Goal: Task Accomplishment & Management: Manage account settings

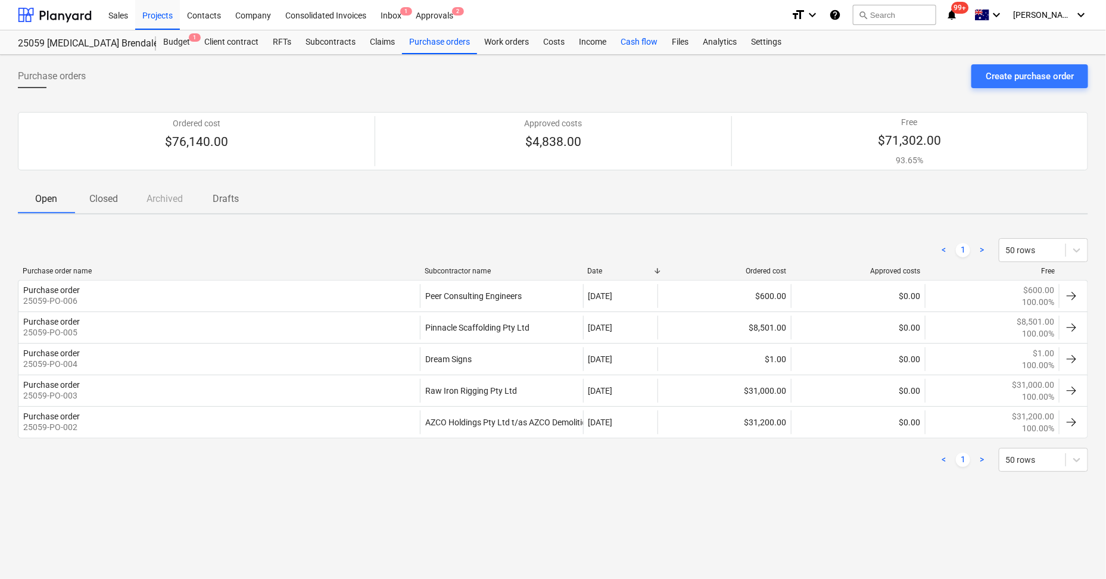
click at [651, 46] on div "Cash flow" at bounding box center [638, 42] width 51 height 24
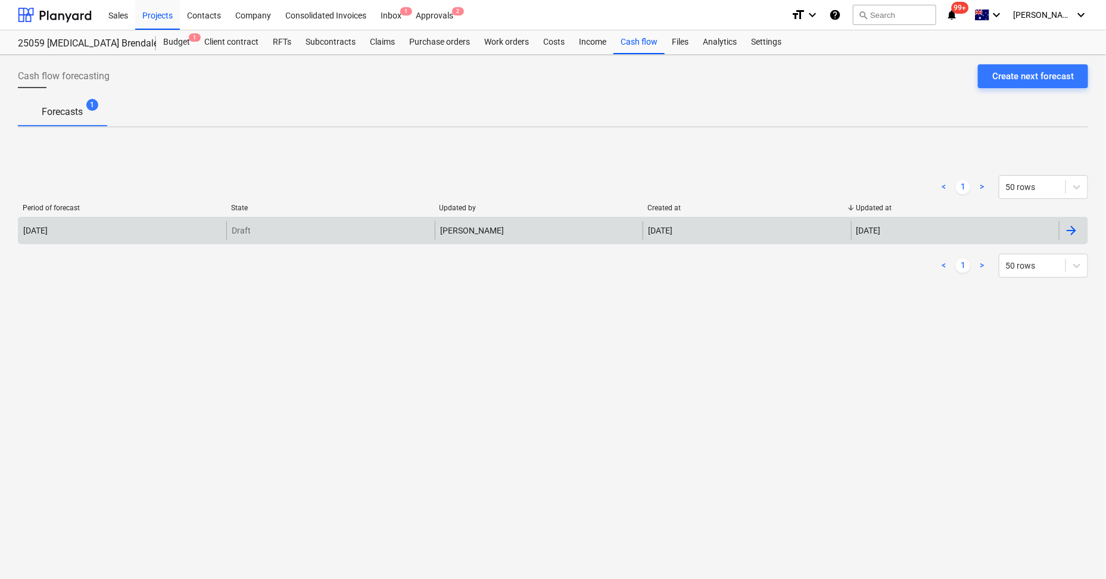
click at [296, 232] on div "Draft" at bounding box center [330, 230] width 208 height 19
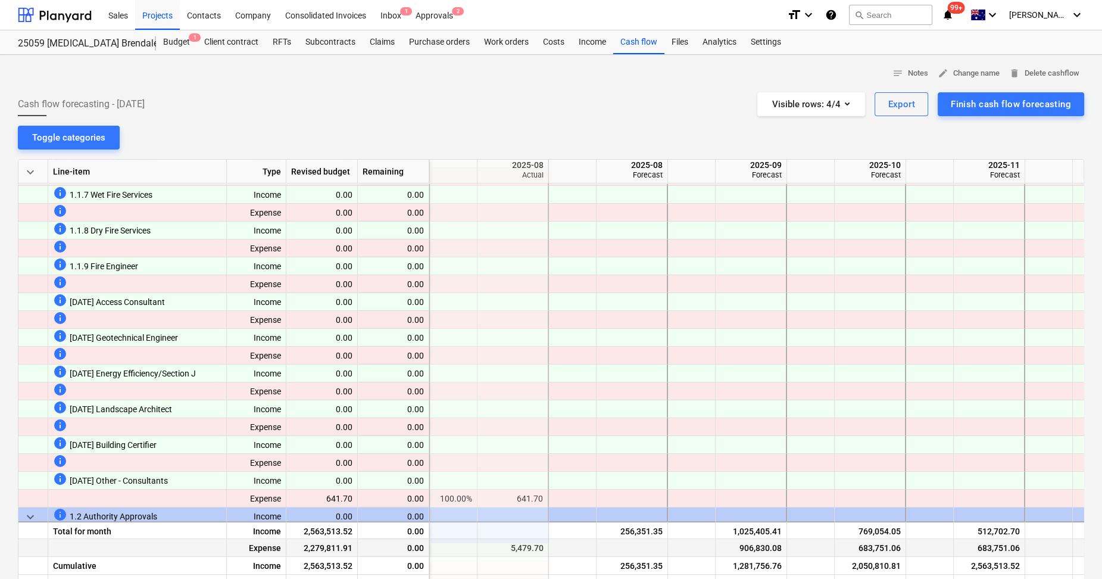
scroll to position [297, 118]
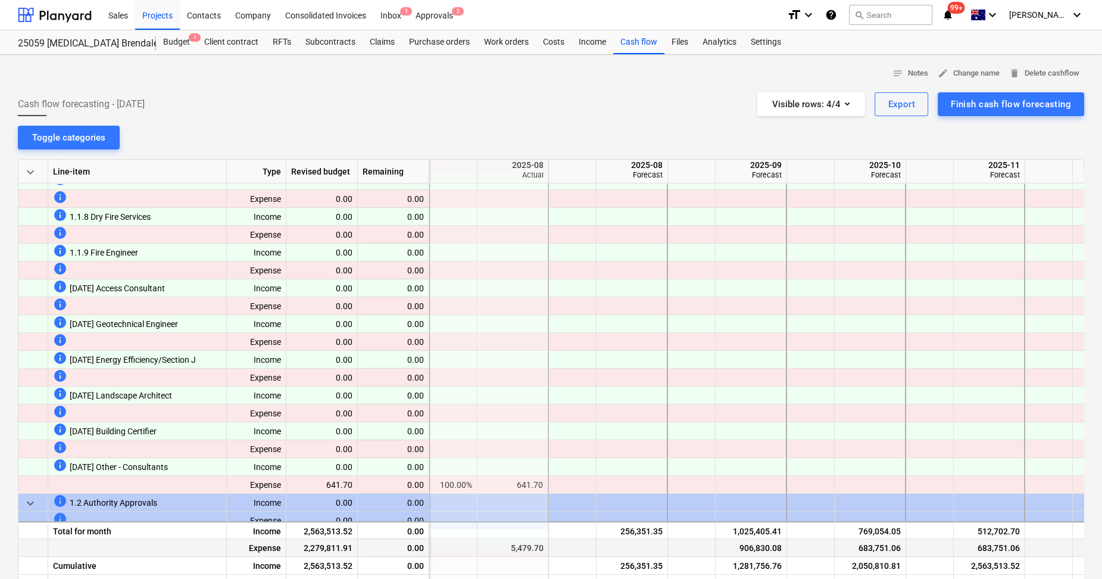
click at [464, 551] on div "keyboard_arrow_down Line-item Type Revised budget Remaining 2025-07 Actual 2025…" at bounding box center [551, 376] width 1066 height 434
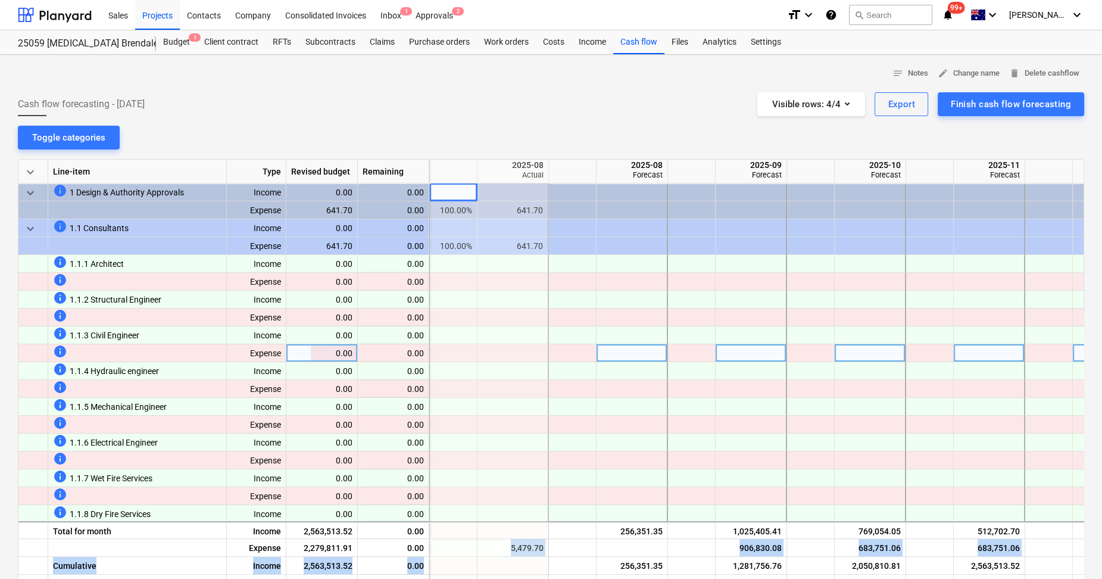
scroll to position [0, 0]
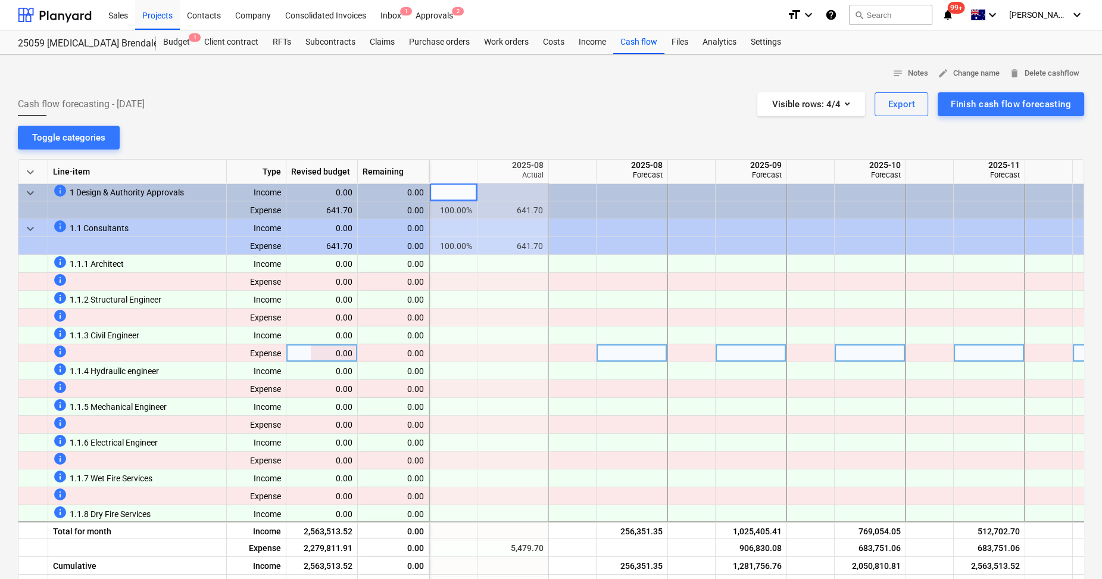
click at [203, 348] on div "info" at bounding box center [137, 351] width 169 height 14
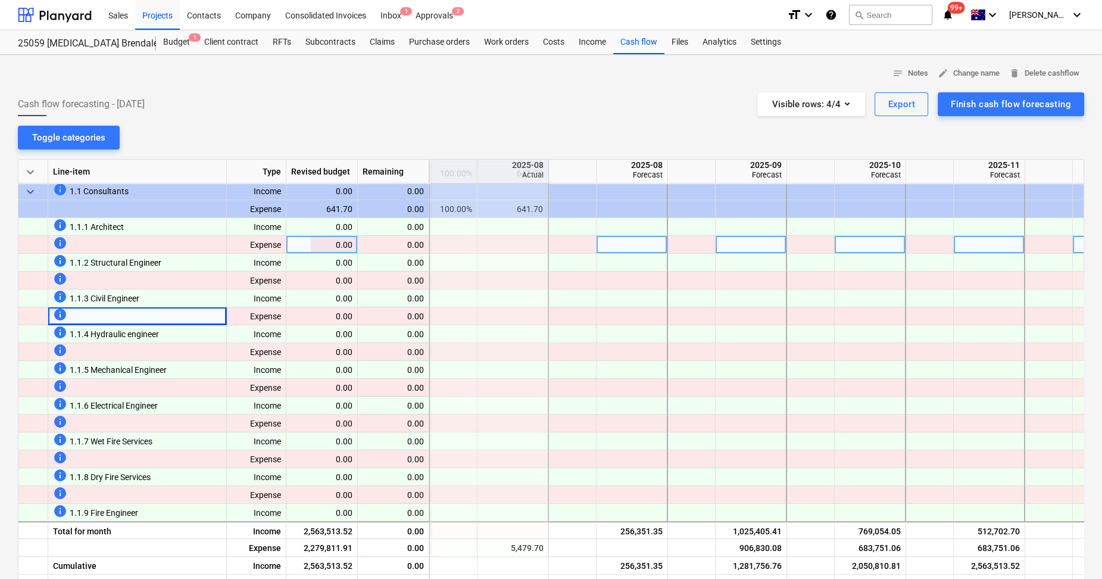
scroll to position [0, 118]
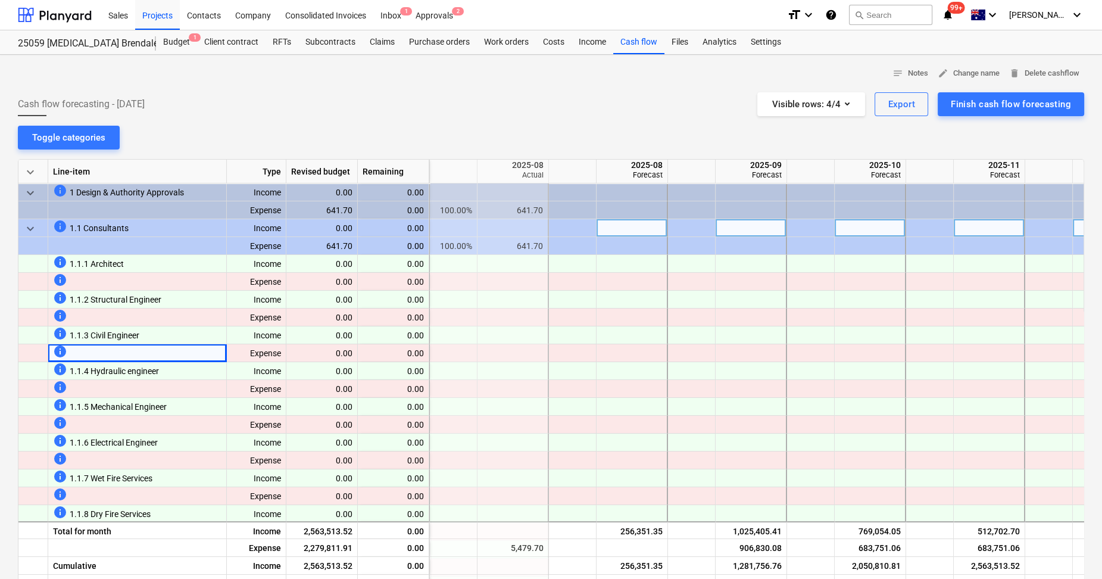
click at [28, 222] on span "keyboard_arrow_down" at bounding box center [30, 229] width 14 height 14
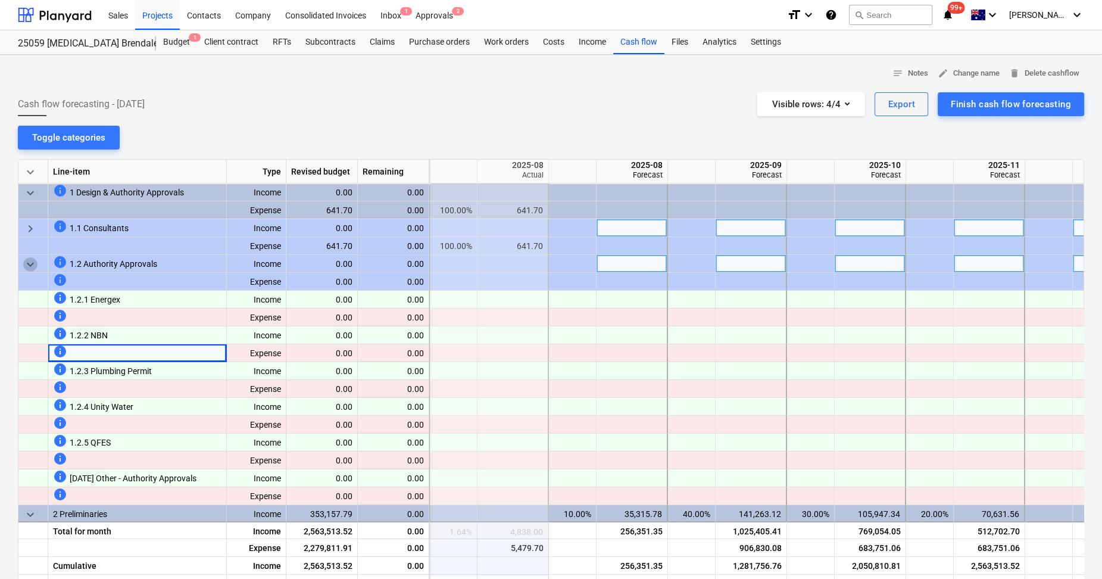
click at [35, 261] on span "keyboard_arrow_down" at bounding box center [30, 264] width 14 height 14
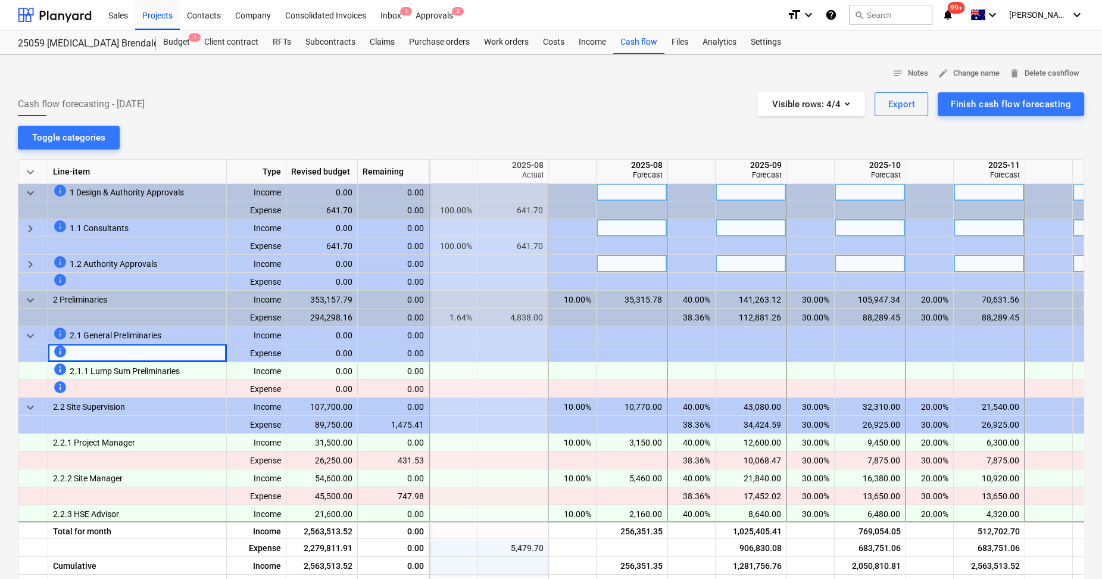
click at [27, 186] on span "keyboard_arrow_down" at bounding box center [30, 193] width 14 height 14
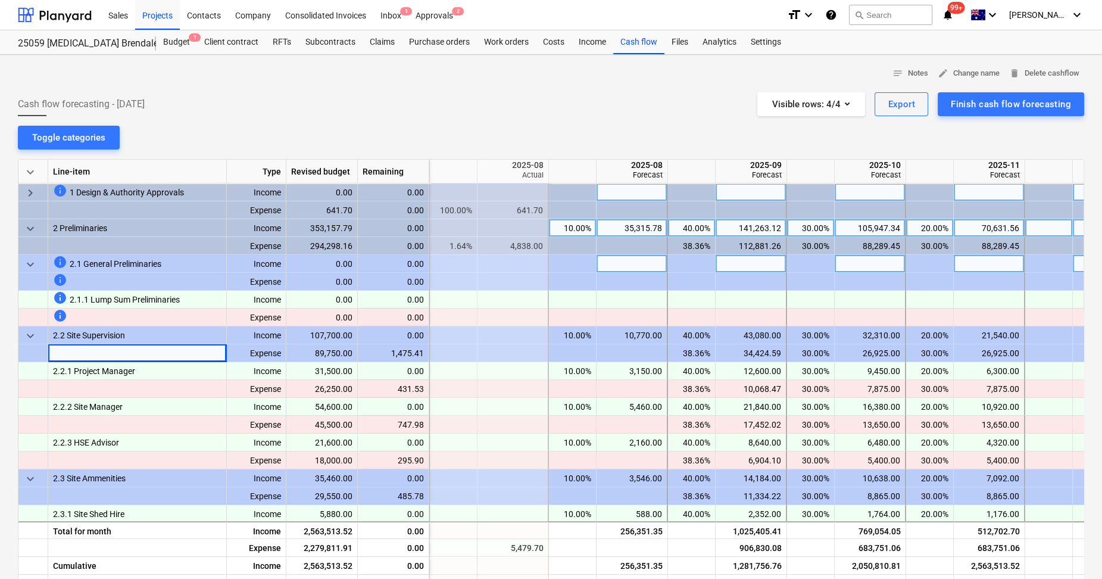
click at [30, 261] on span "keyboard_arrow_down" at bounding box center [30, 264] width 14 height 14
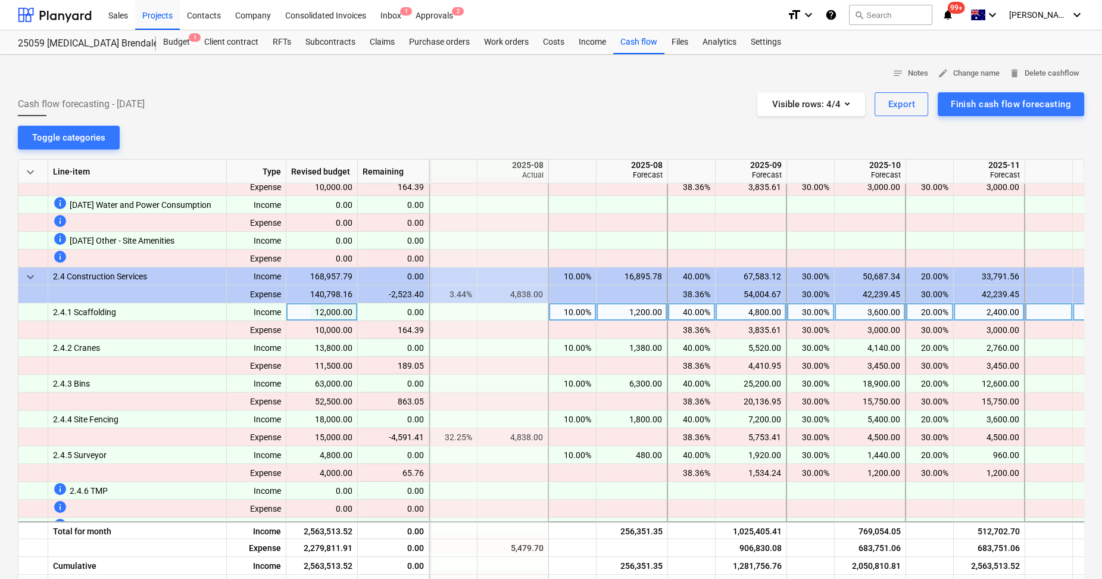
scroll to position [670, 118]
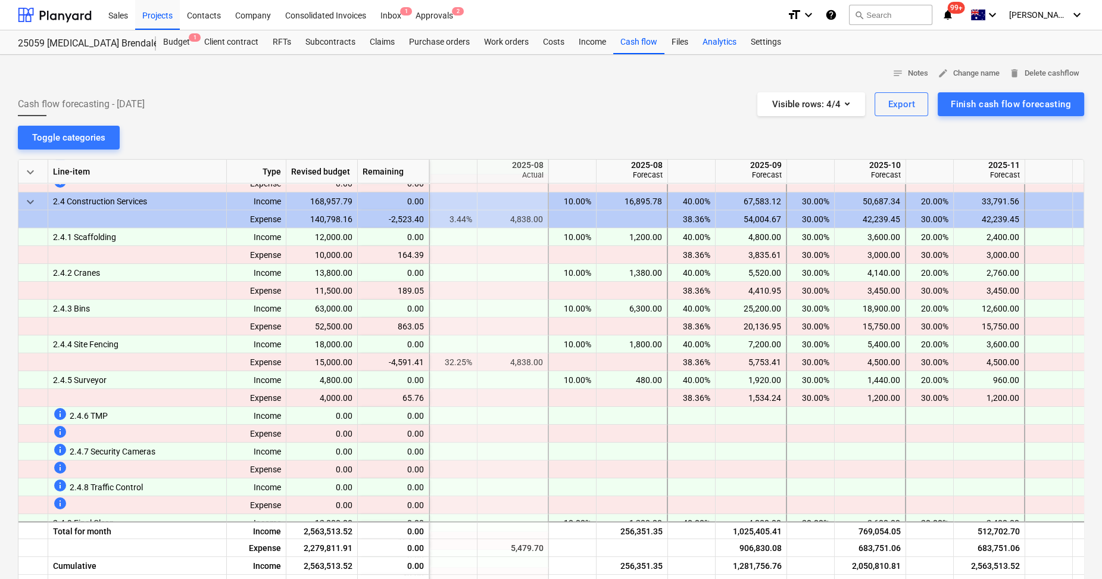
click at [728, 43] on div "Analytics" at bounding box center [720, 42] width 48 height 24
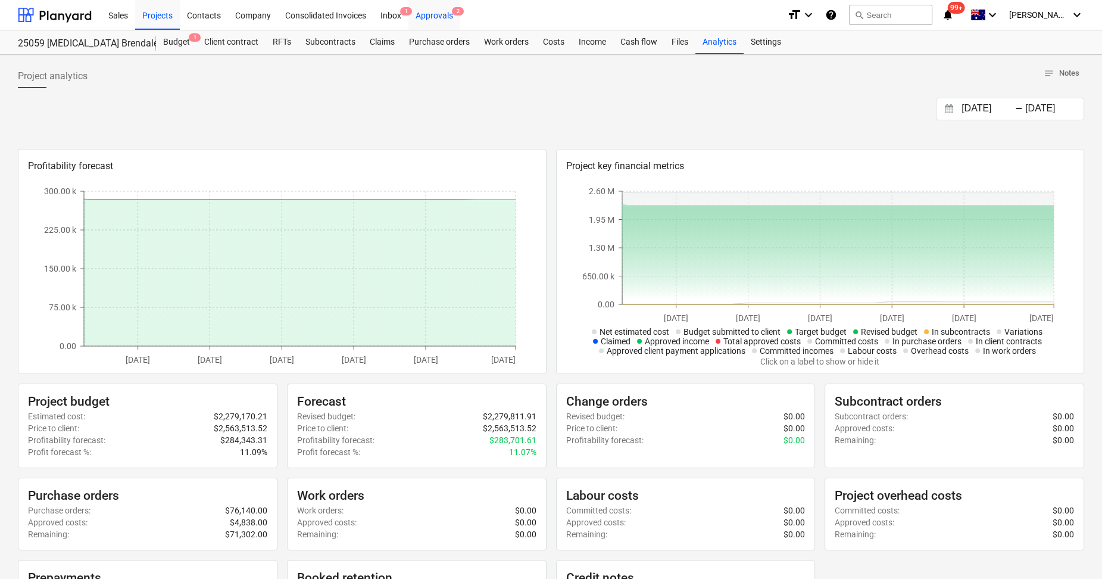
click at [441, 19] on div "Approvals 2" at bounding box center [434, 14] width 52 height 30
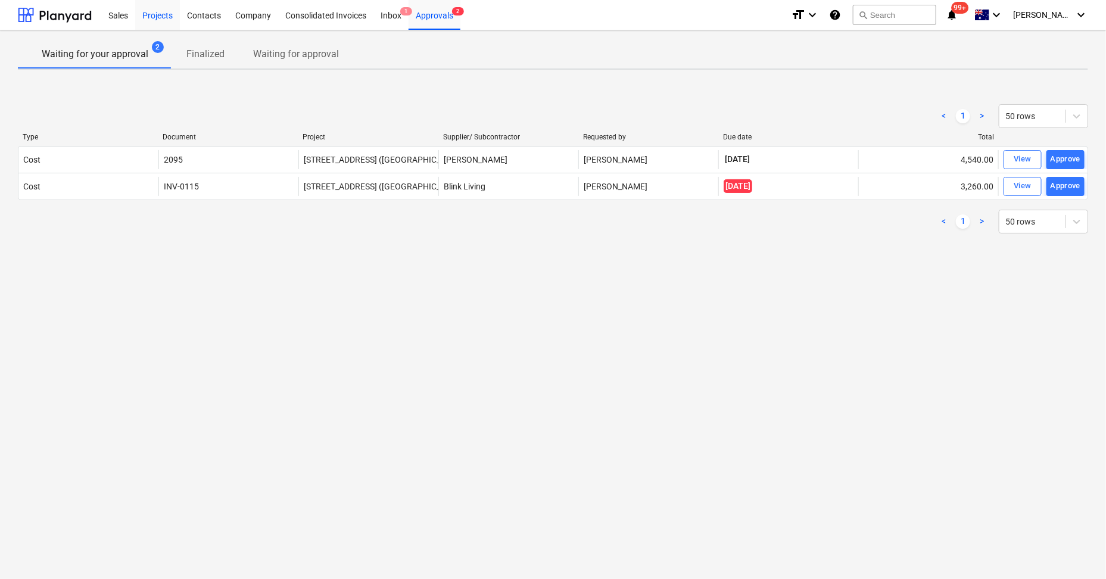
click at [161, 17] on div "Projects" at bounding box center [157, 14] width 45 height 30
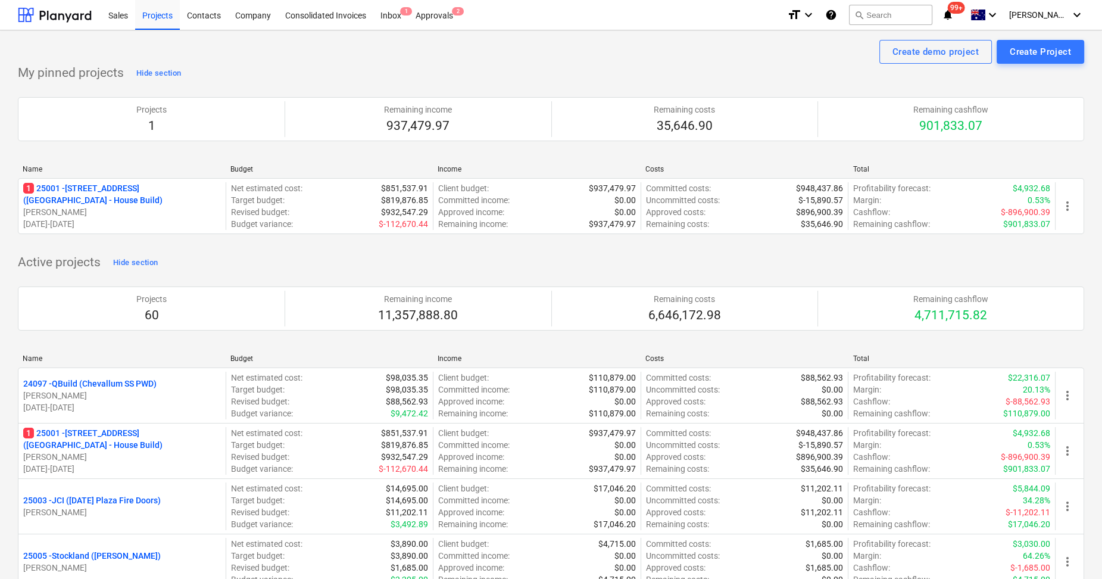
click at [372, 272] on div "Projects 60 Remaining income 11,357,888.80 Remaining costs 6,646,172.98 Remaini…" at bounding box center [551, 308] width 1066 height 73
click at [436, 20] on div "Approvals 2" at bounding box center [434, 14] width 52 height 30
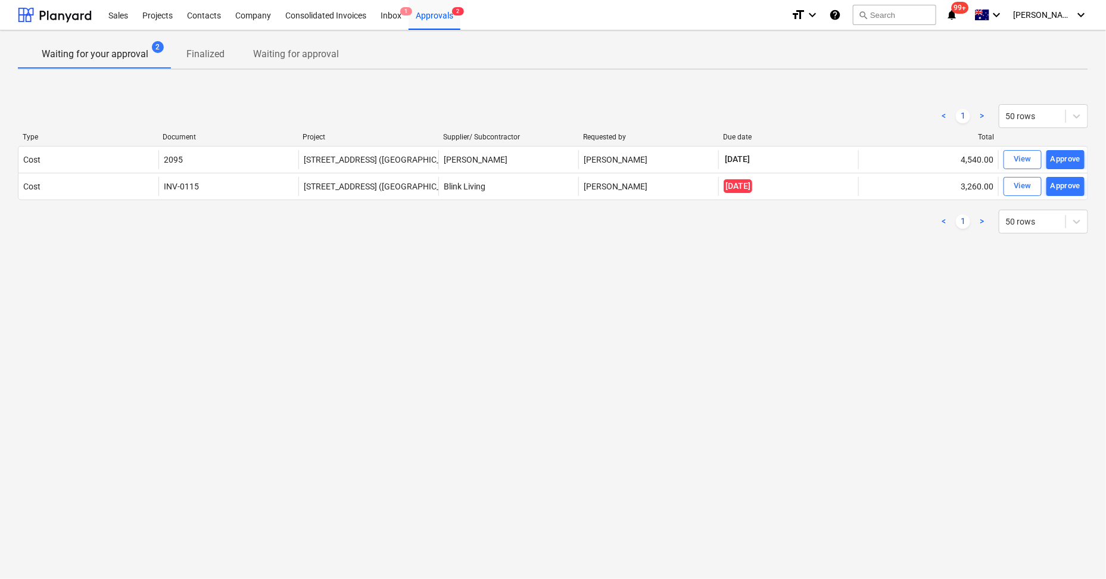
click at [1011, 160] on span "View" at bounding box center [1022, 159] width 26 height 14
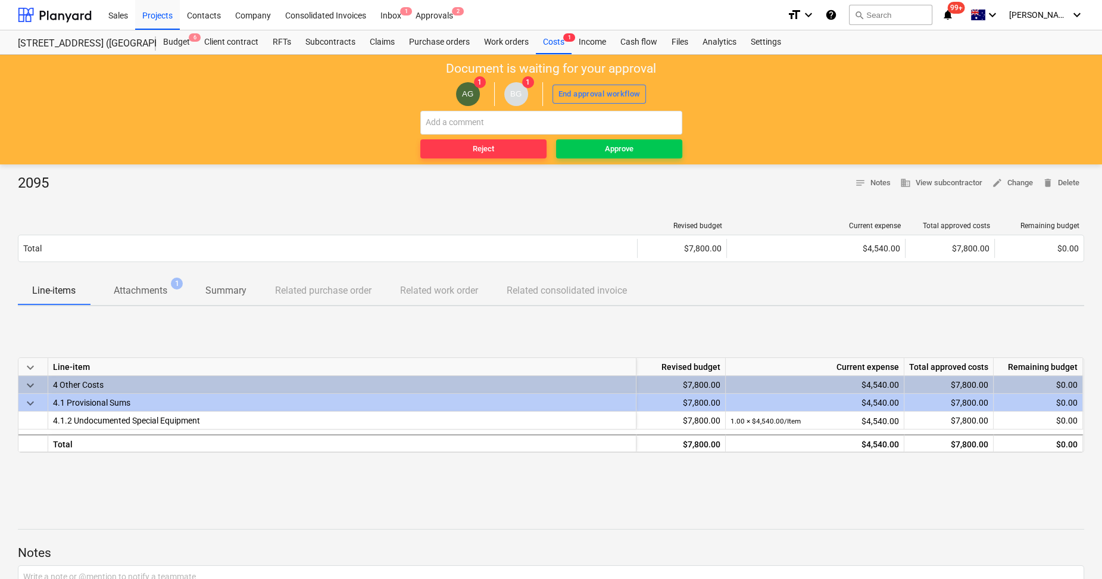
click at [149, 283] on p "Attachments" at bounding box center [141, 290] width 54 height 14
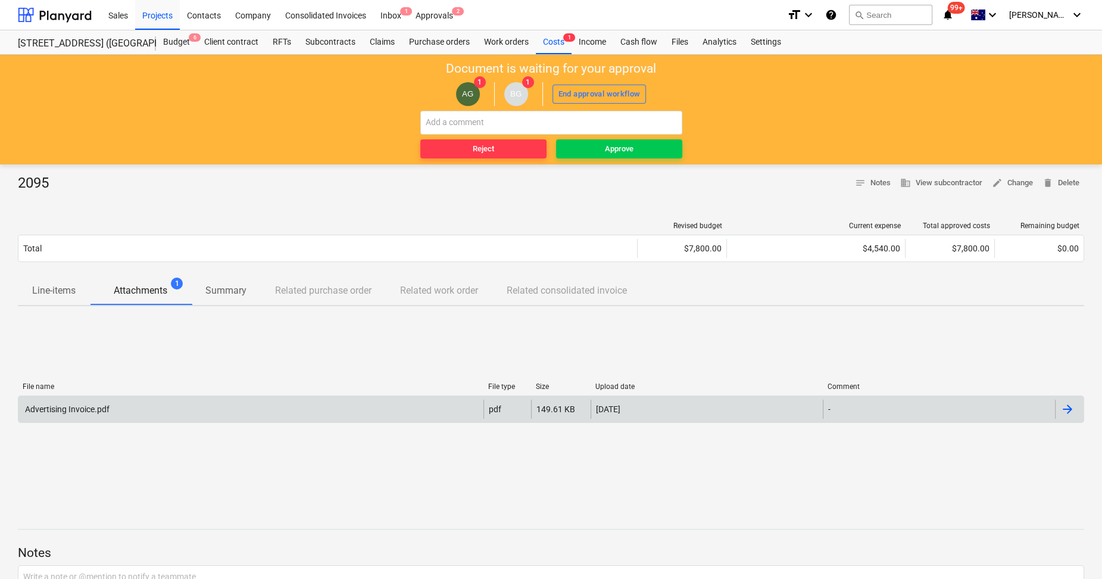
click at [179, 414] on div "Advertising Invoice.pdf" at bounding box center [250, 409] width 465 height 19
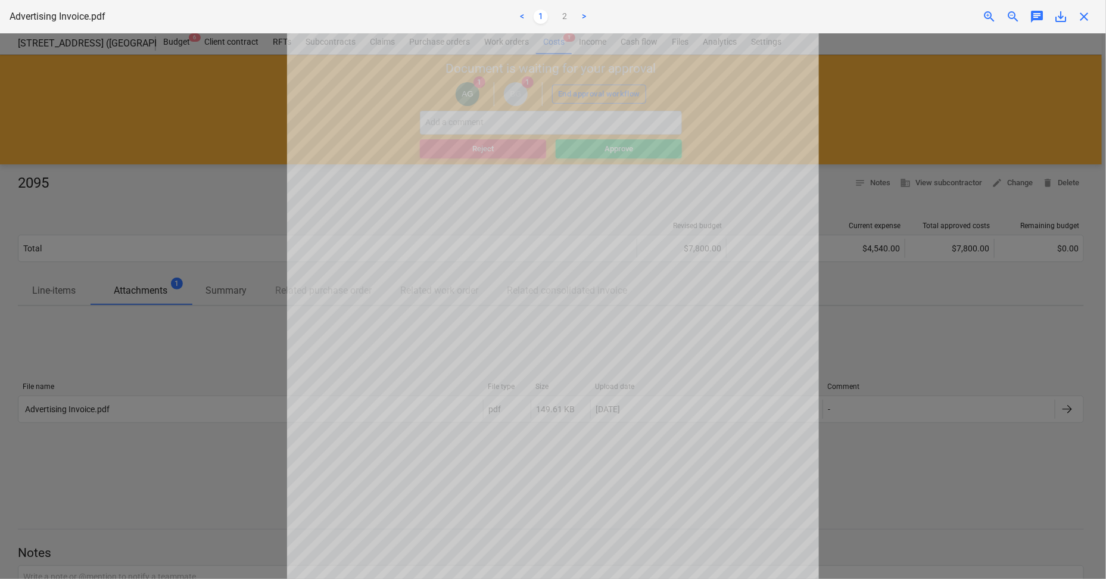
scroll to position [148, 0]
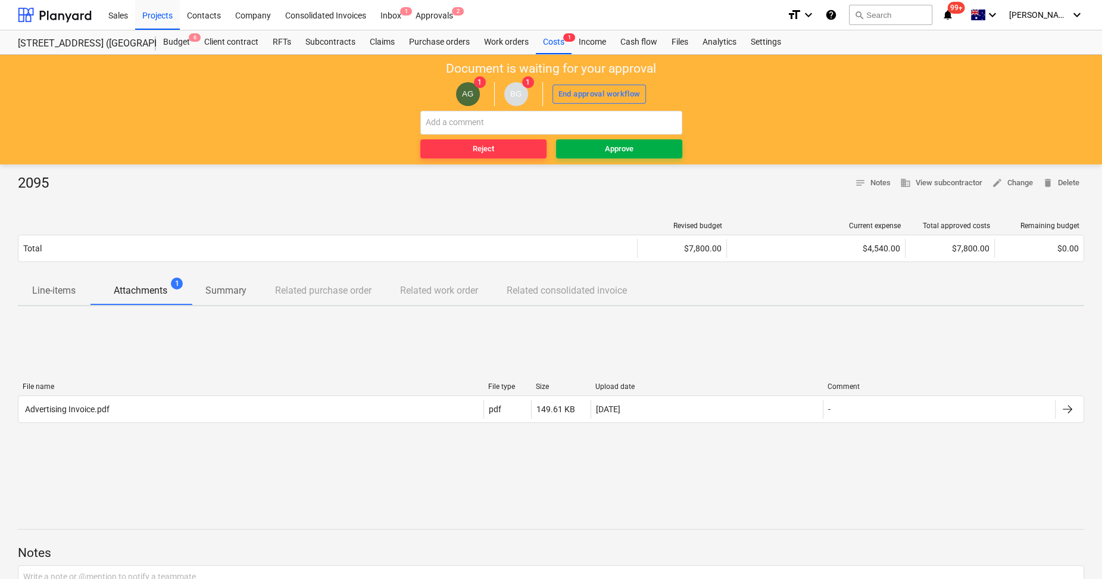
click at [618, 148] on div "Approve" at bounding box center [619, 149] width 29 height 14
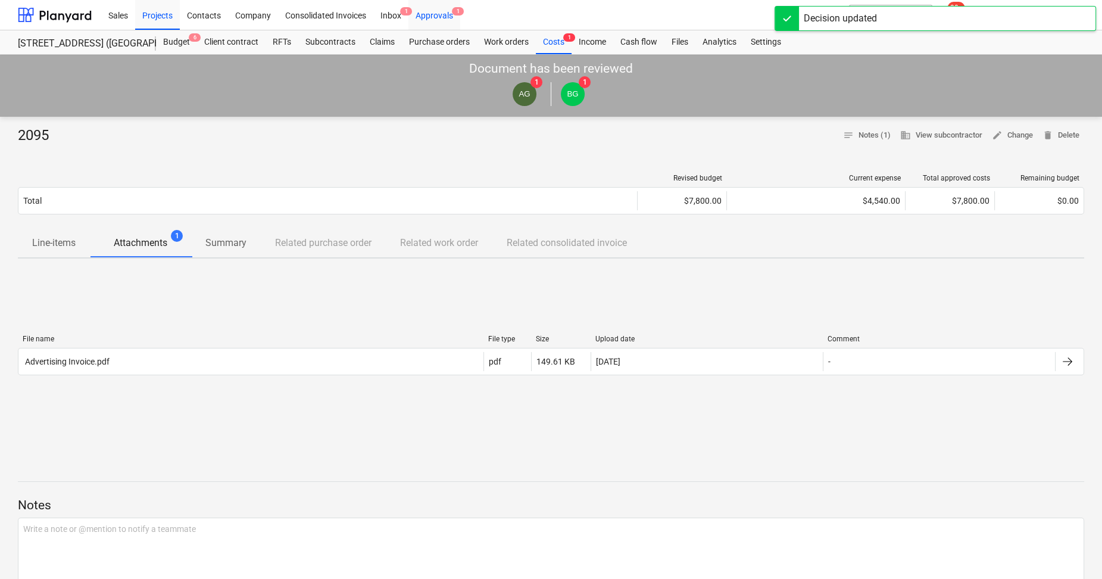
click at [436, 17] on div "Approvals 1" at bounding box center [434, 14] width 52 height 30
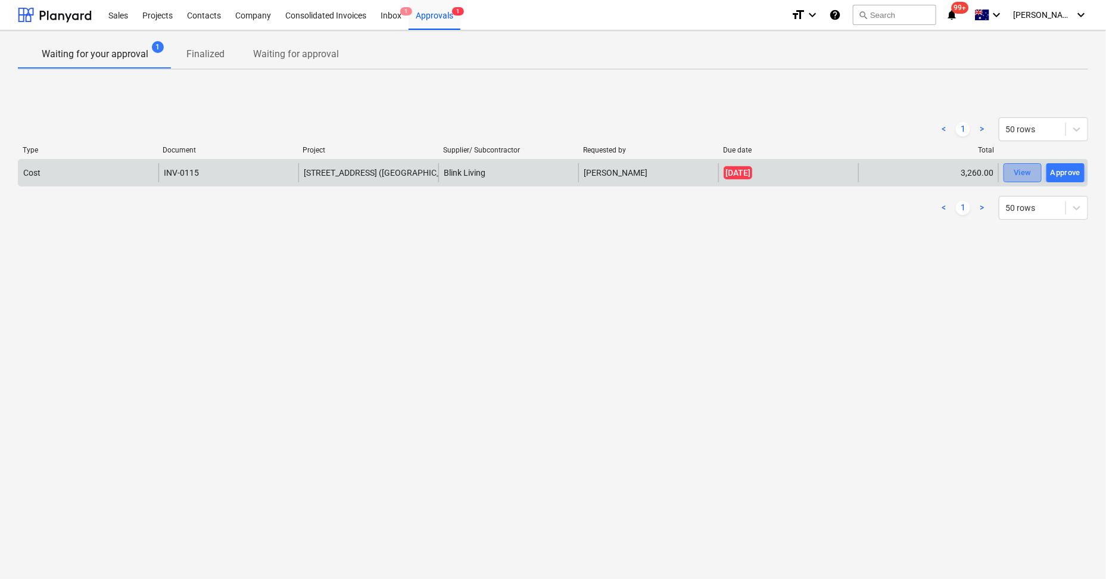
click at [1018, 173] on div "View" at bounding box center [1022, 173] width 18 height 14
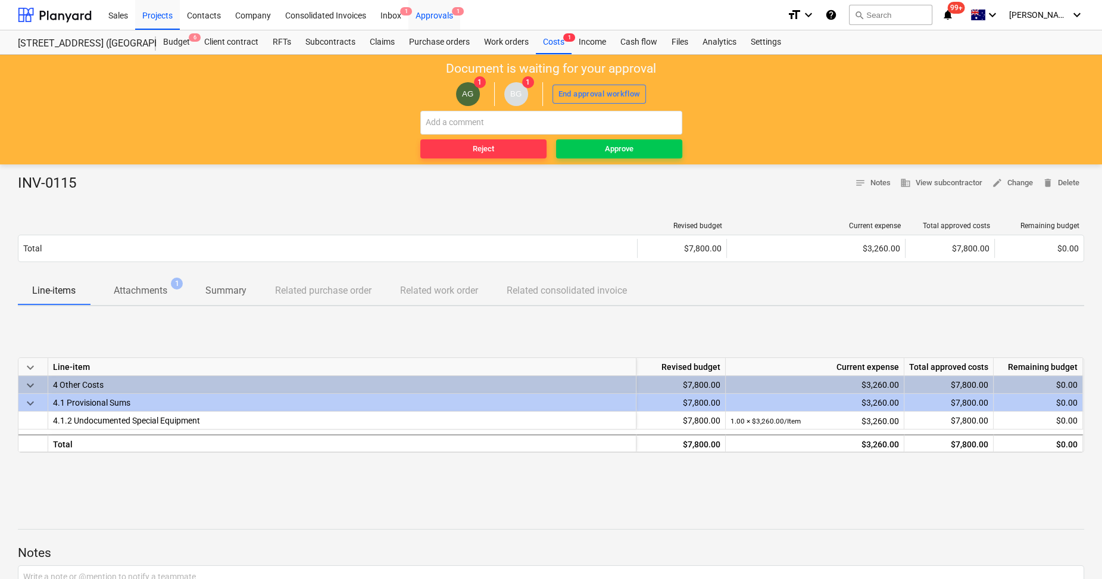
click at [439, 15] on div "Approvals 1" at bounding box center [434, 14] width 52 height 30
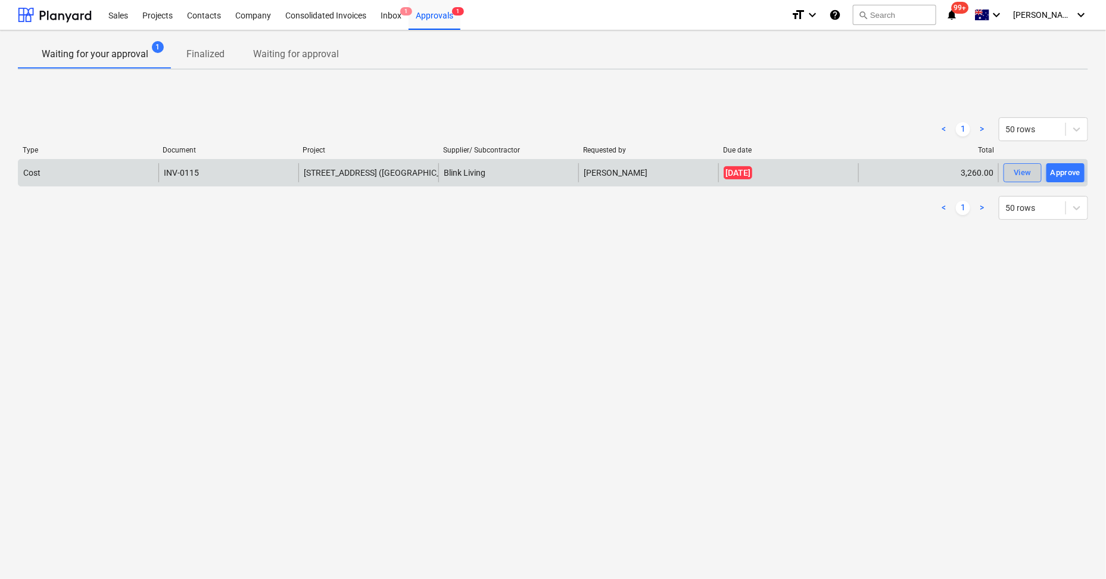
click at [1024, 173] on div "View" at bounding box center [1022, 173] width 18 height 14
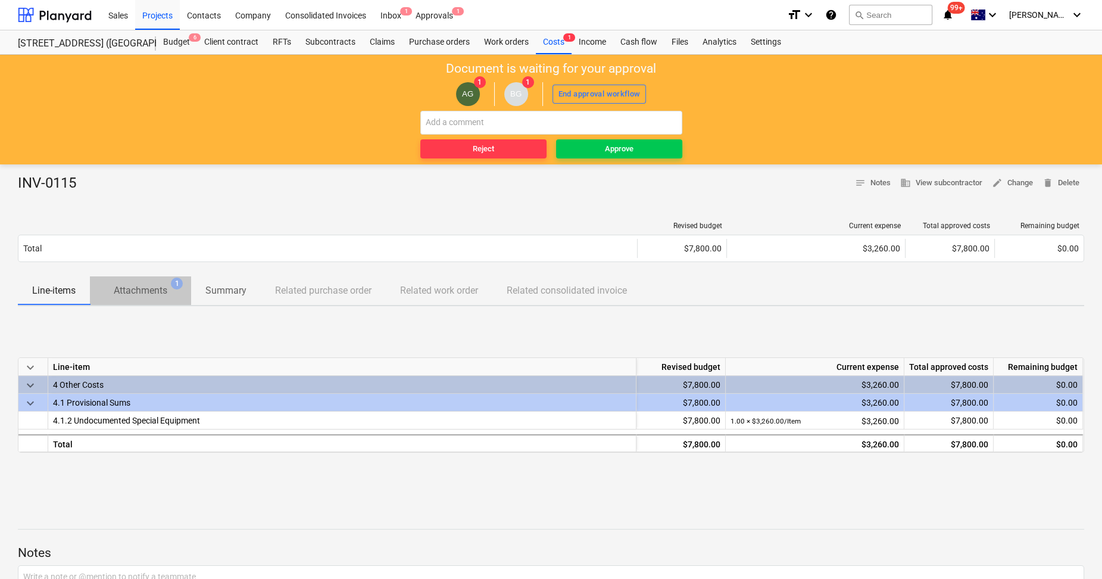
click at [150, 288] on p "Attachments" at bounding box center [141, 290] width 54 height 14
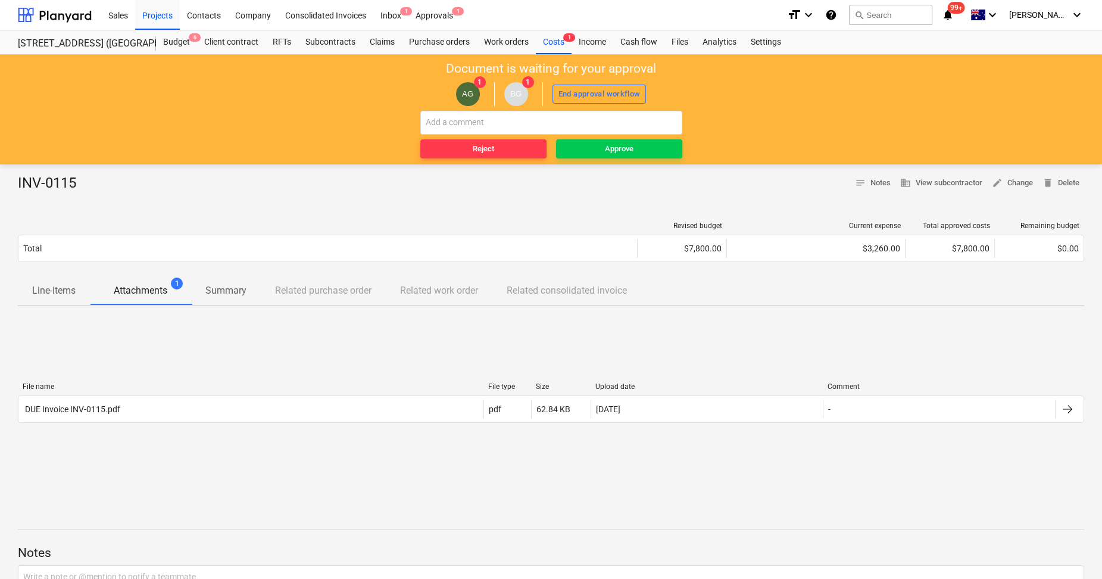
click at [63, 288] on p "Line-items" at bounding box center [53, 290] width 43 height 14
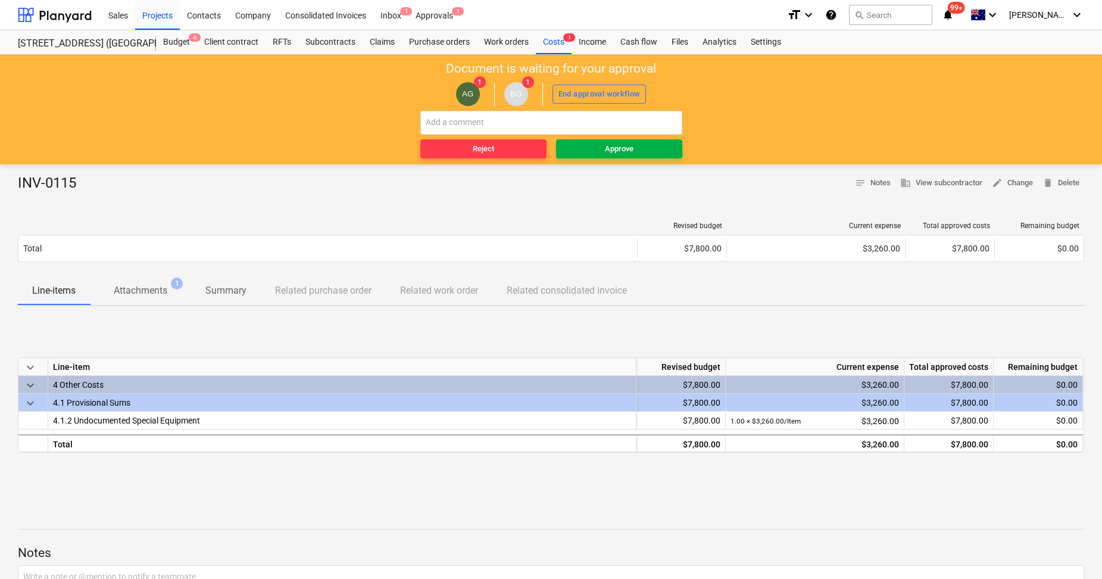
click at [612, 145] on div "Approve" at bounding box center [619, 149] width 29 height 14
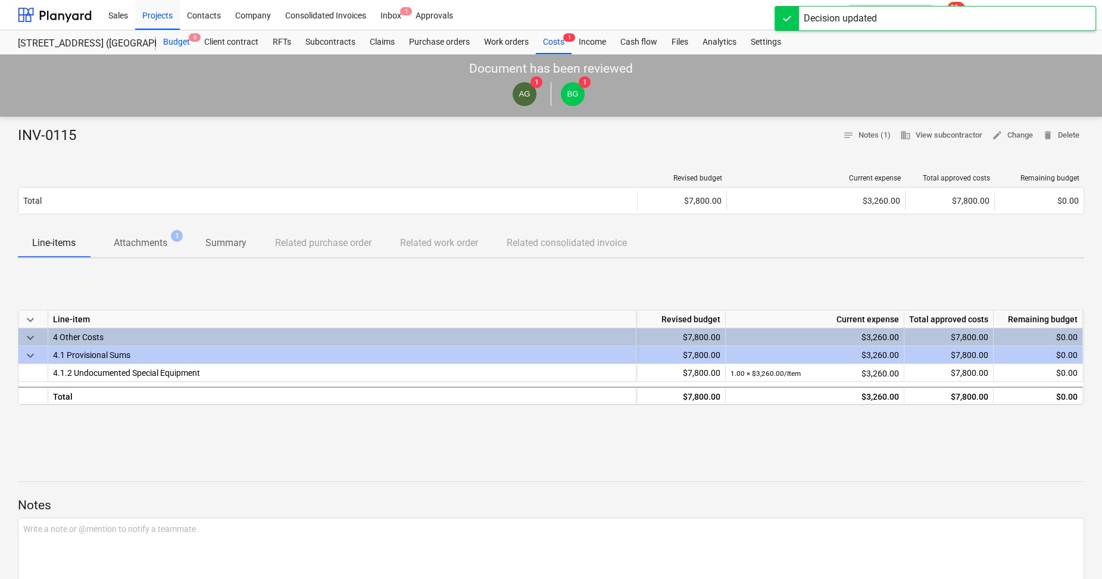
click at [182, 43] on div "Budget 6" at bounding box center [176, 42] width 41 height 24
